Goal: Task Accomplishment & Management: Use online tool/utility

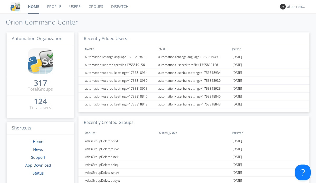
click at [119, 7] on link "Dispatch" at bounding box center [119, 6] width 25 height 13
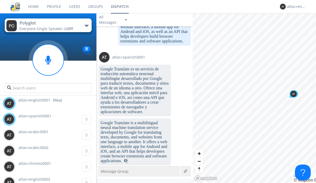
scroll to position [623, 0]
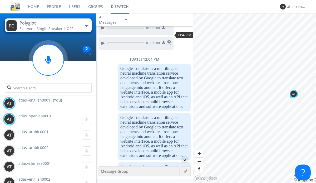
scroll to position [503, 0]
click at [183, 159] on div "^" at bounding box center [185, 159] width 8 height 8
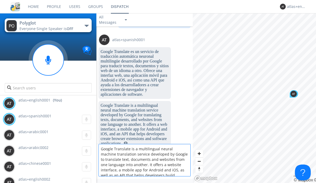
scroll to position [7, 0]
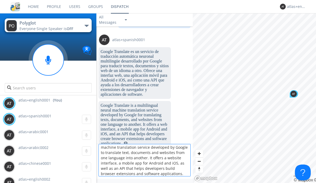
type textarea "Google Translate is a multilingual neural machine translation service developed…"
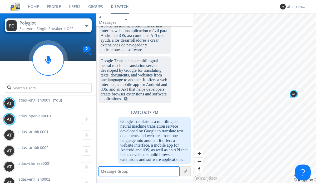
scroll to position [1147, 0]
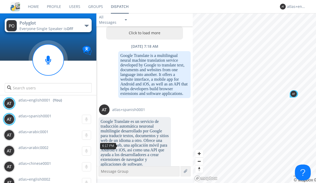
click at [143, 33] on button "Click to load more" at bounding box center [144, 32] width 77 height 13
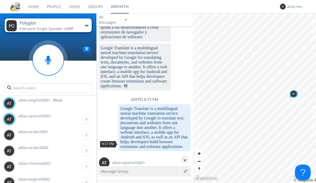
scroll to position [1199, 0]
